Goal: Information Seeking & Learning: Find specific fact

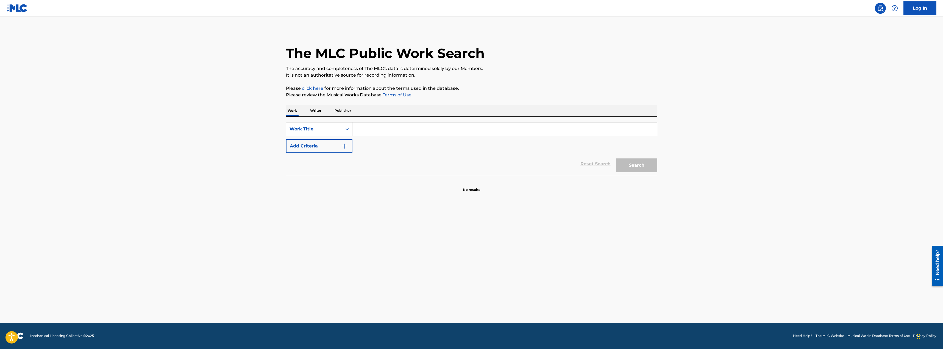
click at [368, 130] on input "Search Form" at bounding box center [505, 129] width 305 height 13
type input "tu con el"
click at [335, 146] on button "Add Criteria" at bounding box center [319, 146] width 66 height 14
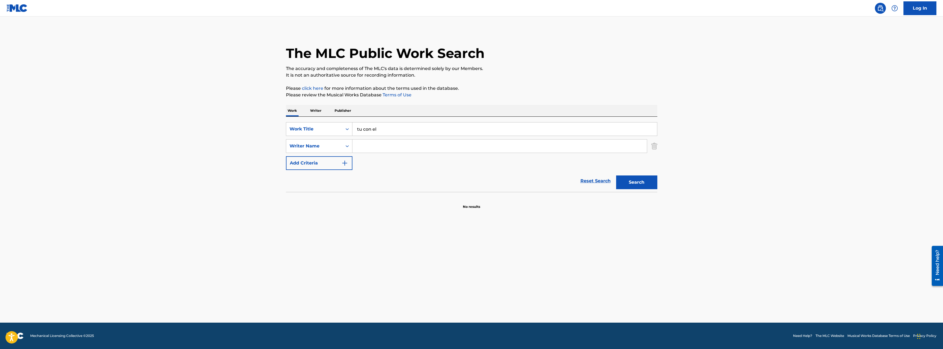
click at [376, 150] on input "Search Form" at bounding box center [500, 146] width 295 height 13
type input "franco"
click at [616, 176] on button "Search" at bounding box center [636, 183] width 41 height 14
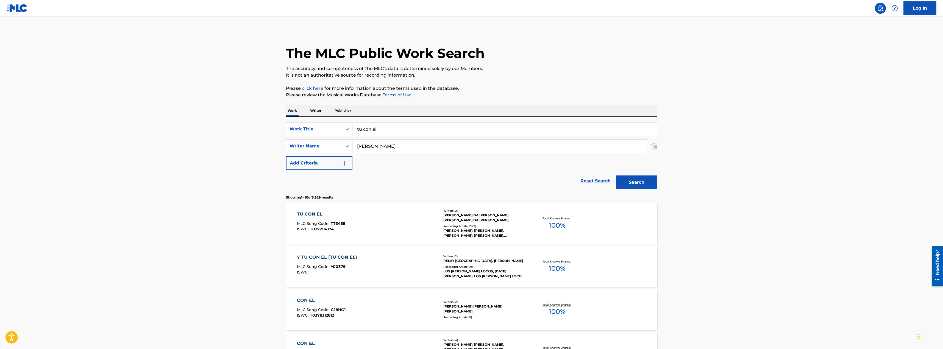
click at [494, 213] on div "EDUARDO FRANCO DA SILVA, EDUARDO FRANCO DA SILVA" at bounding box center [484, 218] width 83 height 10
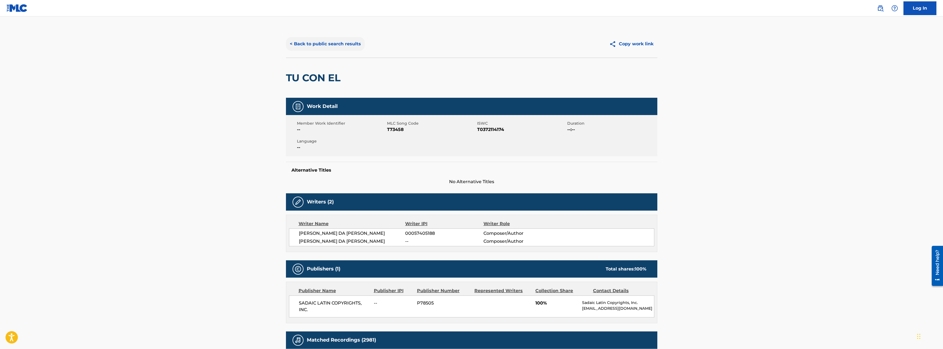
click at [315, 45] on button "< Back to public search results" at bounding box center [325, 44] width 79 height 14
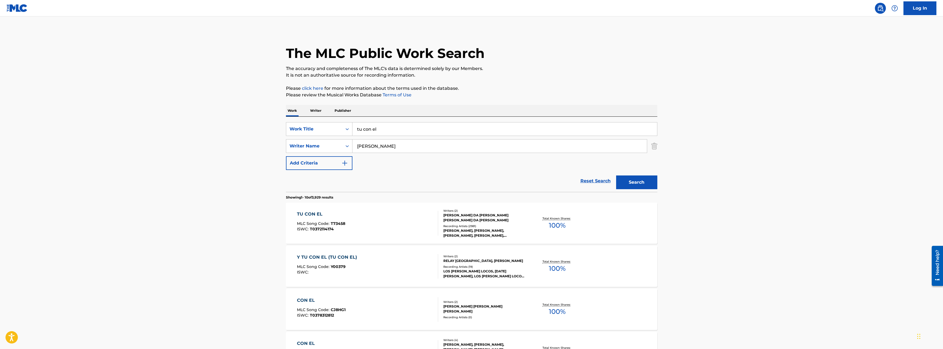
click at [477, 215] on div "EDUARDO FRANCO DA SILVA, EDUARDO FRANCO DA SILVA" at bounding box center [484, 218] width 83 height 10
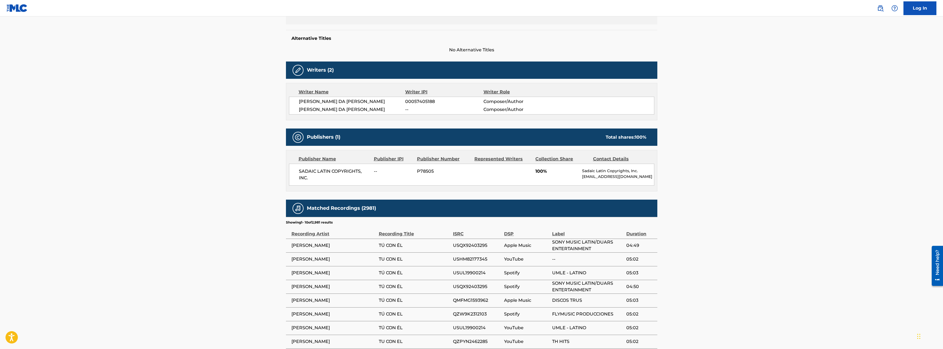
scroll to position [192, 0]
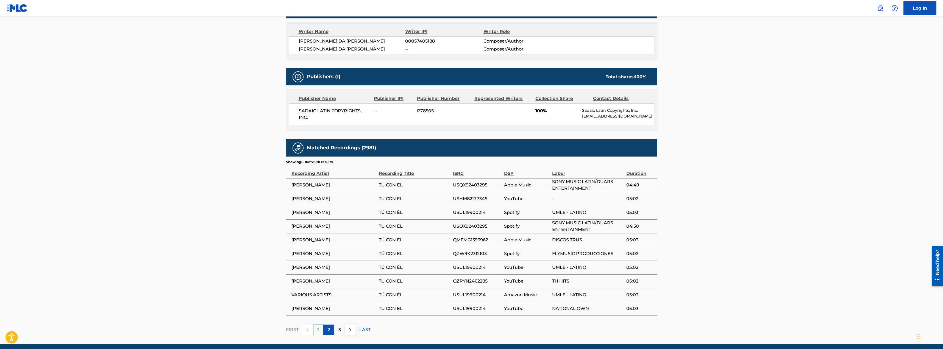
click at [329, 331] on p "2" at bounding box center [329, 330] width 2 height 7
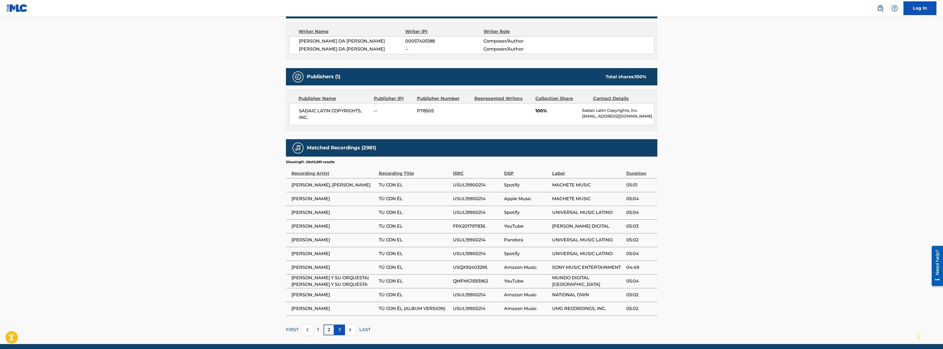
click at [341, 335] on div "3" at bounding box center [339, 330] width 11 height 11
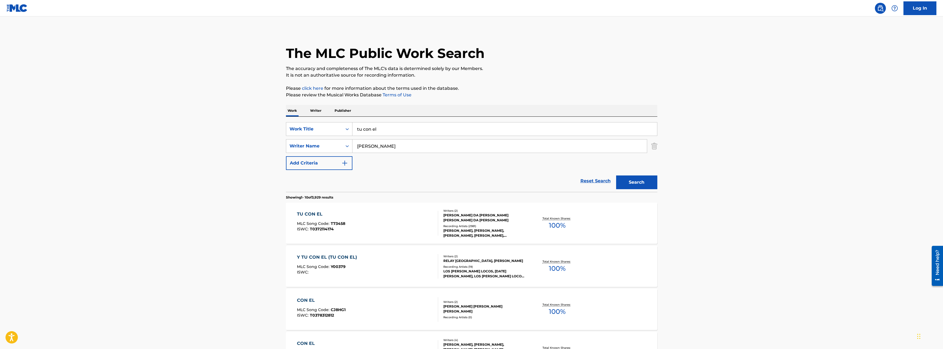
scroll to position [27, 0]
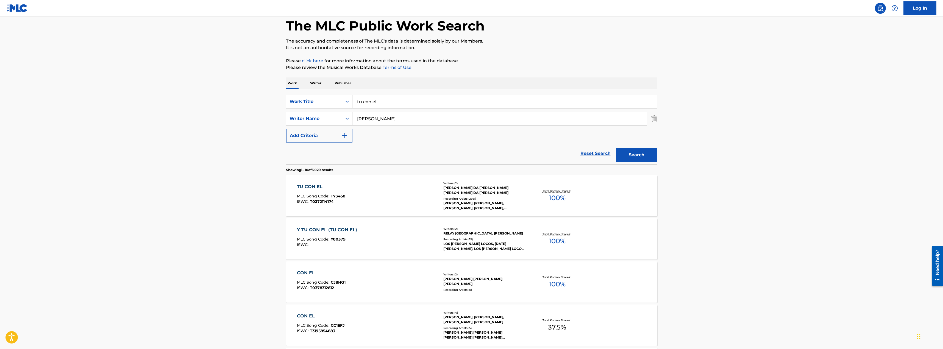
click at [337, 229] on div "Y TU CON EL (TU CON EL)" at bounding box center [328, 230] width 63 height 7
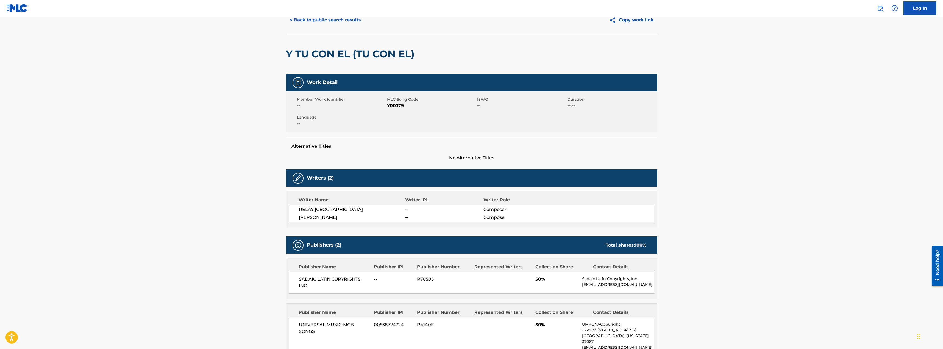
scroll to position [22, 0]
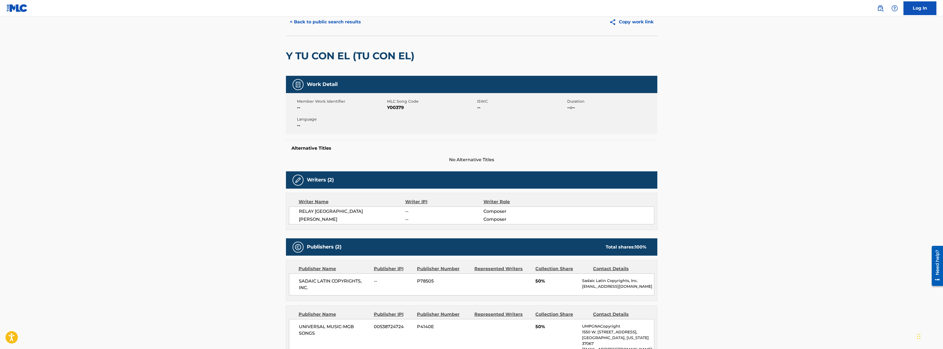
scroll to position [27, 0]
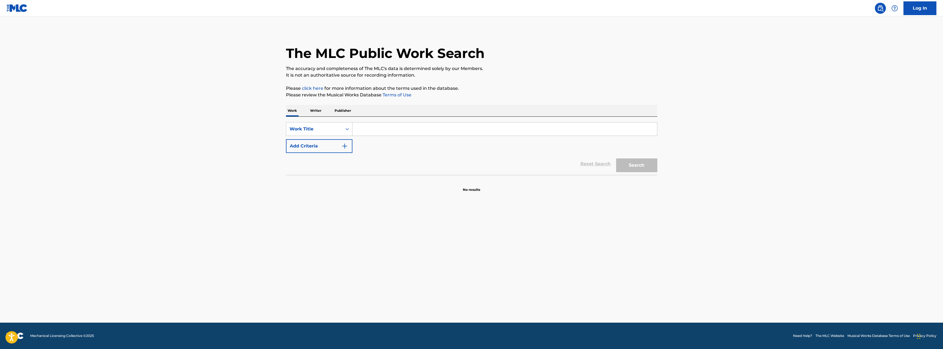
click at [382, 131] on input "Search Form" at bounding box center [505, 129] width 305 height 13
type input "glow up"
click at [616, 159] on button "Search" at bounding box center [636, 166] width 41 height 14
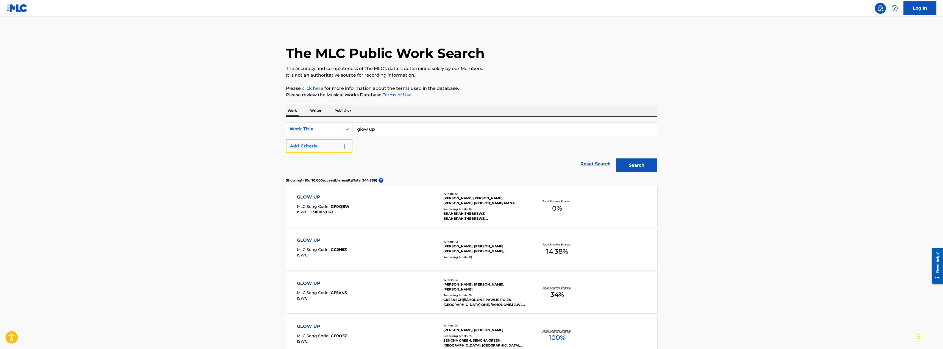
click at [306, 148] on button "Add Criteria" at bounding box center [319, 146] width 66 height 14
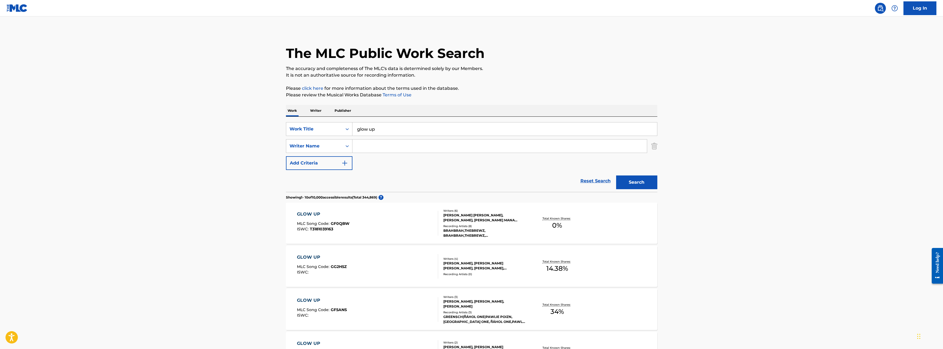
click at [365, 146] on input "Search Form" at bounding box center [500, 146] width 295 height 13
type input "[PERSON_NAME]"
click at [616, 176] on button "Search" at bounding box center [636, 183] width 41 height 14
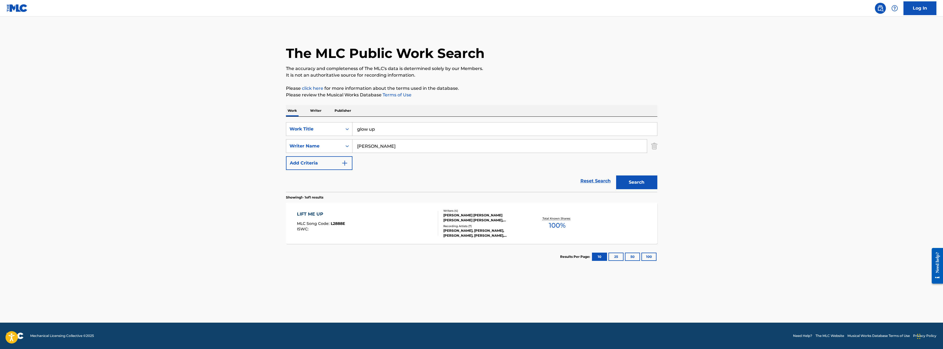
click at [314, 213] on div "LIFT ME UP" at bounding box center [321, 214] width 48 height 7
drag, startPoint x: 394, startPoint y: 146, endPoint x: 334, endPoint y: 146, distance: 59.6
click at [334, 146] on div "SearchWithCriteriad176f447-db75-490d-bd49-332d64c04d83 Writer Name [PERSON_NAME]" at bounding box center [471, 146] width 371 height 14
click at [616, 176] on button "Search" at bounding box center [636, 183] width 41 height 14
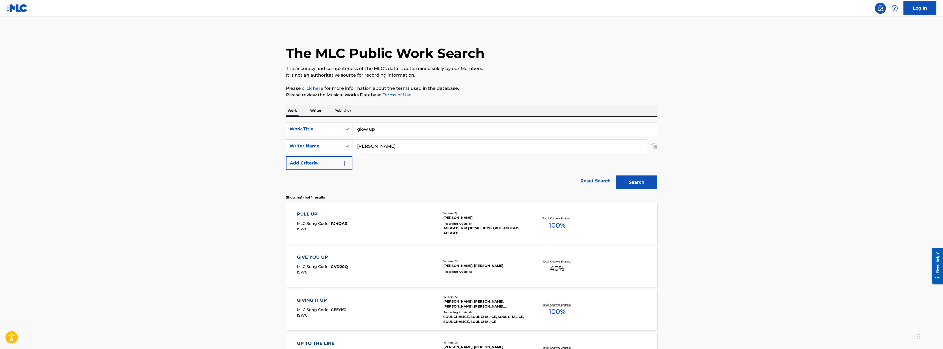
drag, startPoint x: 394, startPoint y: 146, endPoint x: 332, endPoint y: 143, distance: 61.9
click at [332, 143] on div "SearchWithCriteriad176f447-db75-490d-bd49-332d64c04d83 Writer Name [PERSON_NAME]" at bounding box center [471, 146] width 371 height 14
click at [616, 176] on button "Search" at bounding box center [636, 183] width 41 height 14
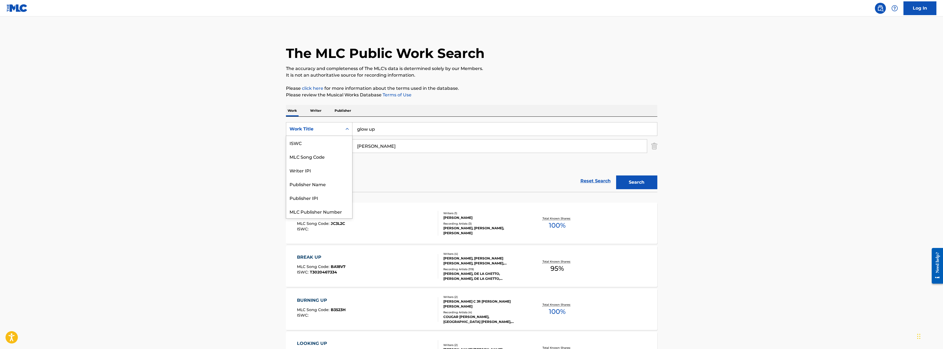
click at [306, 131] on div "Work Title" at bounding box center [314, 129] width 49 height 7
click at [305, 158] on div "Writer IPI" at bounding box center [319, 157] width 66 height 14
click at [333, 129] on div "Writer IPI" at bounding box center [314, 129] width 49 height 7
drag, startPoint x: 385, startPoint y: 145, endPoint x: 340, endPoint y: 144, distance: 44.5
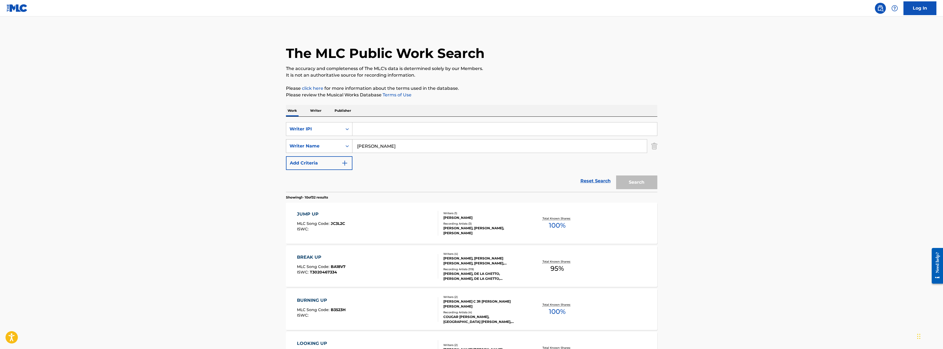
click at [340, 144] on div "SearchWithCriteriad176f447-db75-490d-bd49-332d64c04d83 Writer Name [PERSON_NAME]" at bounding box center [471, 146] width 371 height 14
type input "[PERSON_NAME] [PERSON_NAME]"
click at [627, 187] on div "Search" at bounding box center [636, 181] width 44 height 22
drag, startPoint x: 425, startPoint y: 147, endPoint x: 321, endPoint y: 162, distance: 105.4
click at [321, 162] on div "SearchWithCriteriaf2110783-84ec-4b25-8f6a-86e66360ae6a Writer IPI SearchWithCri…" at bounding box center [471, 146] width 371 height 48
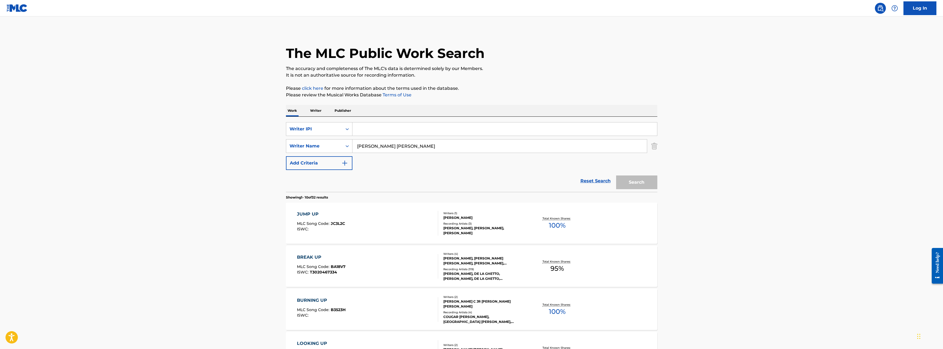
click at [602, 138] on div "SearchWithCriteriaf2110783-84ec-4b25-8f6a-86e66360ae6a Writer IPI SearchWithCri…" at bounding box center [471, 146] width 371 height 48
click at [602, 131] on input "Search Form" at bounding box center [505, 129] width 305 height 13
paste input "[PERSON_NAME] [PERSON_NAME]"
type input "[PERSON_NAME] [PERSON_NAME]"
click at [654, 144] on img "Search Form" at bounding box center [654, 146] width 6 height 14
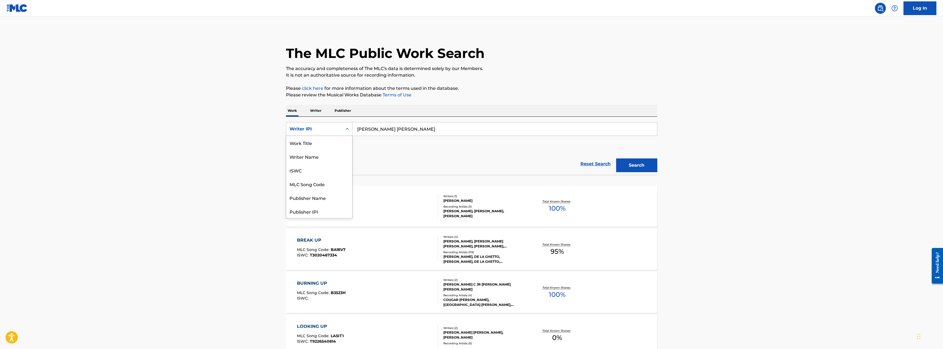
click at [293, 129] on div "Writer IPI" at bounding box center [314, 129] width 49 height 7
click at [318, 154] on div "Writer Name" at bounding box center [319, 157] width 66 height 14
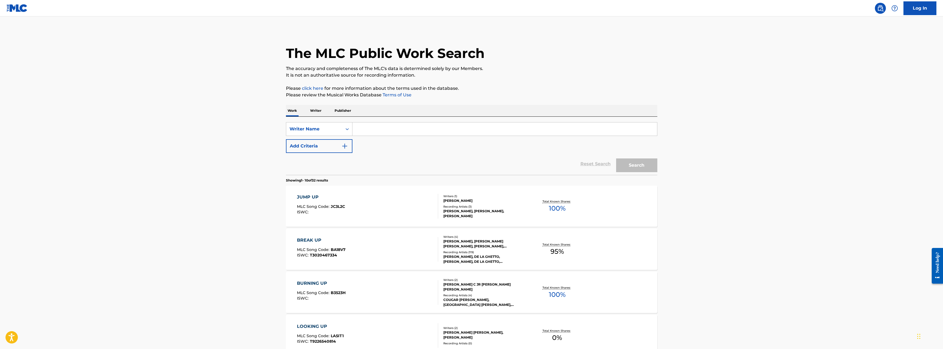
click at [424, 133] on input "Search Form" at bounding box center [505, 129] width 305 height 13
type input "[PERSON_NAME] [PERSON_NAME]"
click at [636, 163] on button "Search" at bounding box center [636, 166] width 41 height 14
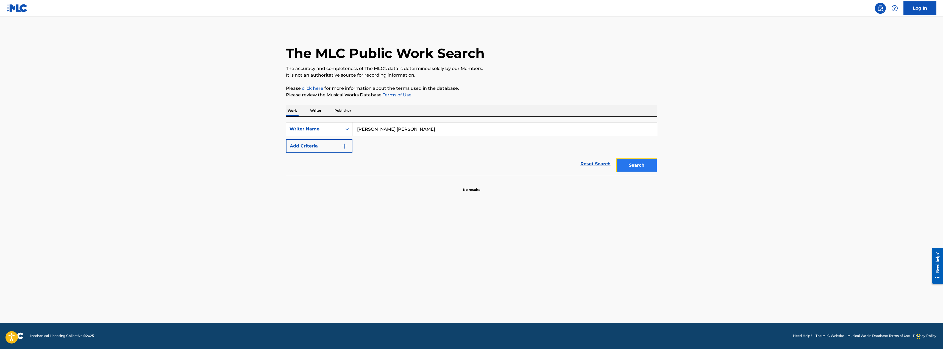
click at [636, 163] on button "Search" at bounding box center [636, 166] width 41 height 14
